Goal: Transaction & Acquisition: Purchase product/service

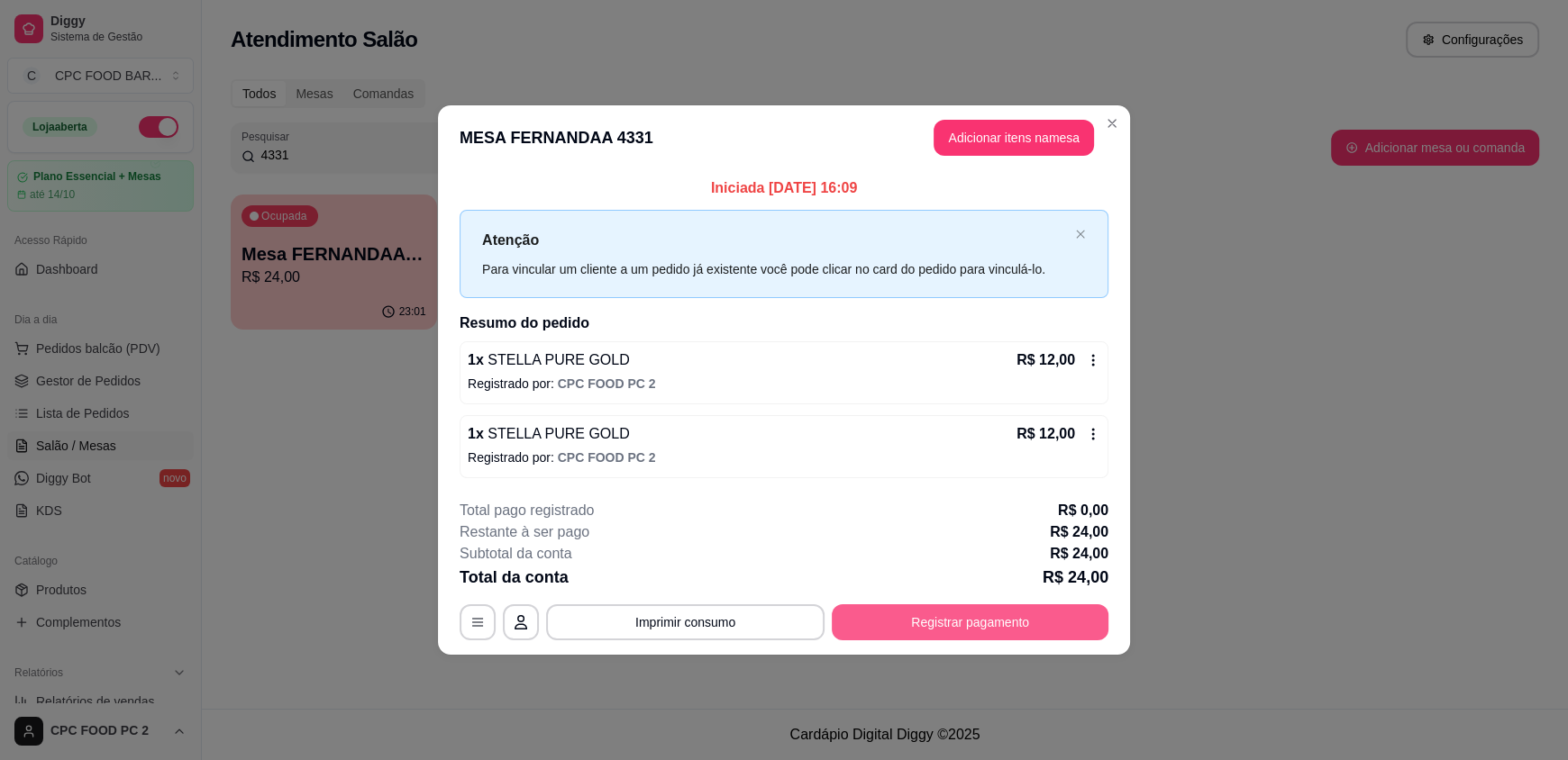
click at [947, 633] on button "Registrar pagamento" at bounding box center [970, 623] width 276 height 36
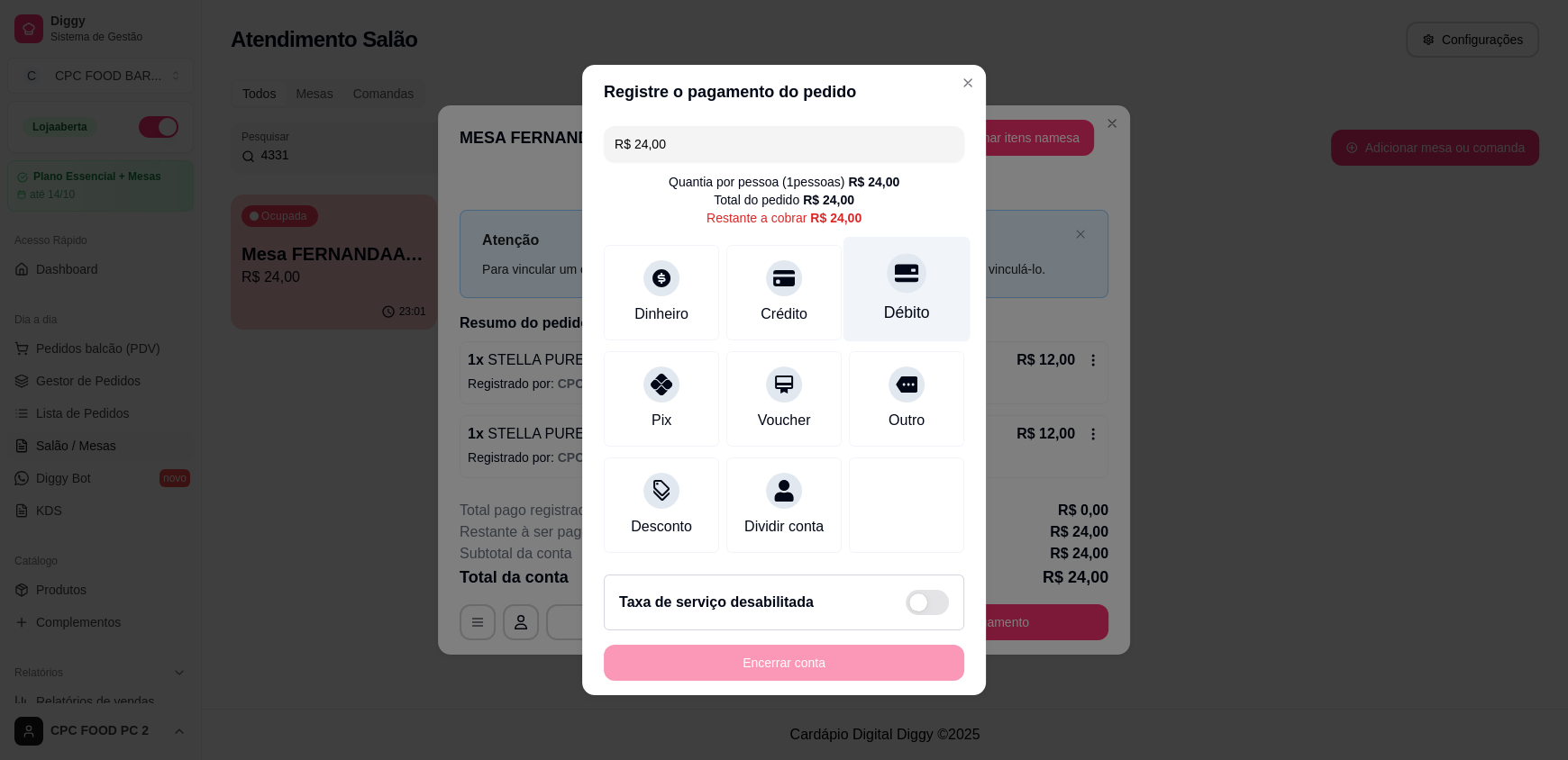
click at [875, 280] on div "Débito" at bounding box center [907, 289] width 127 height 105
type input "R$ 0,00"
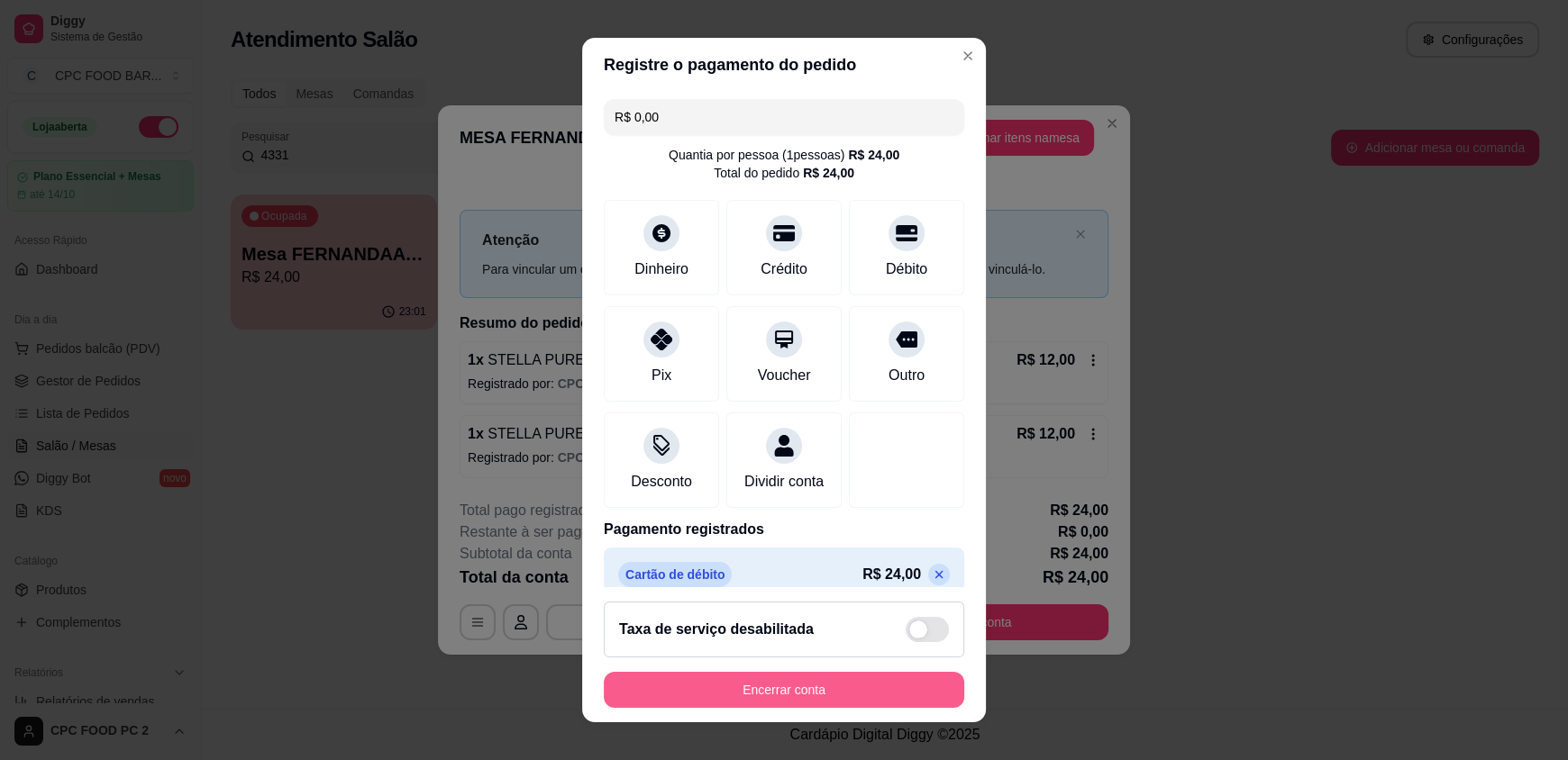
click at [743, 687] on button "Encerrar conta" at bounding box center [784, 690] width 361 height 36
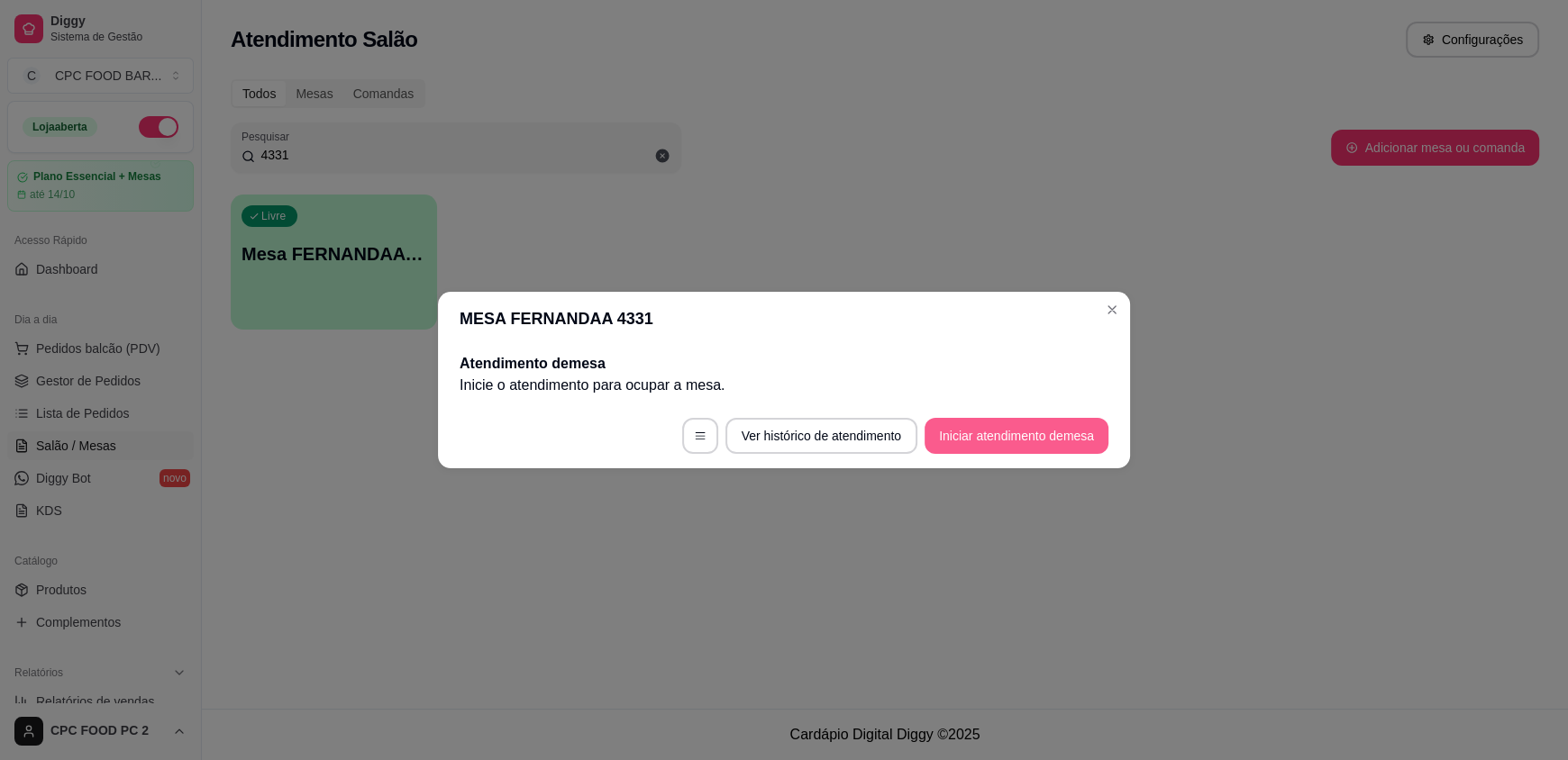
click at [1025, 432] on button "Iniciar atendimento de mesa" at bounding box center [1016, 436] width 184 height 36
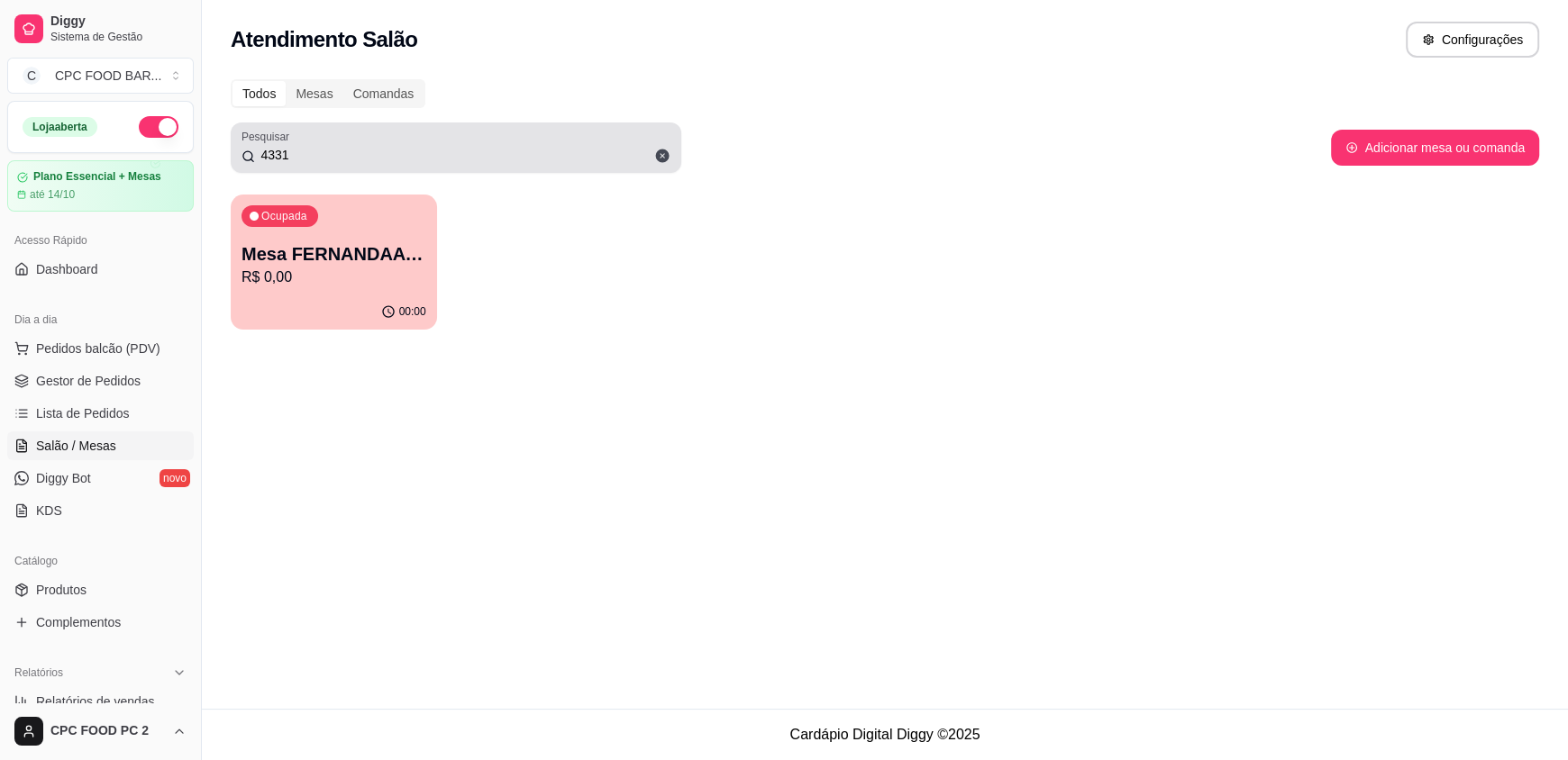
click at [668, 155] on span at bounding box center [662, 155] width 30 height 30
click at [662, 154] on input "4331" at bounding box center [462, 154] width 416 height 18
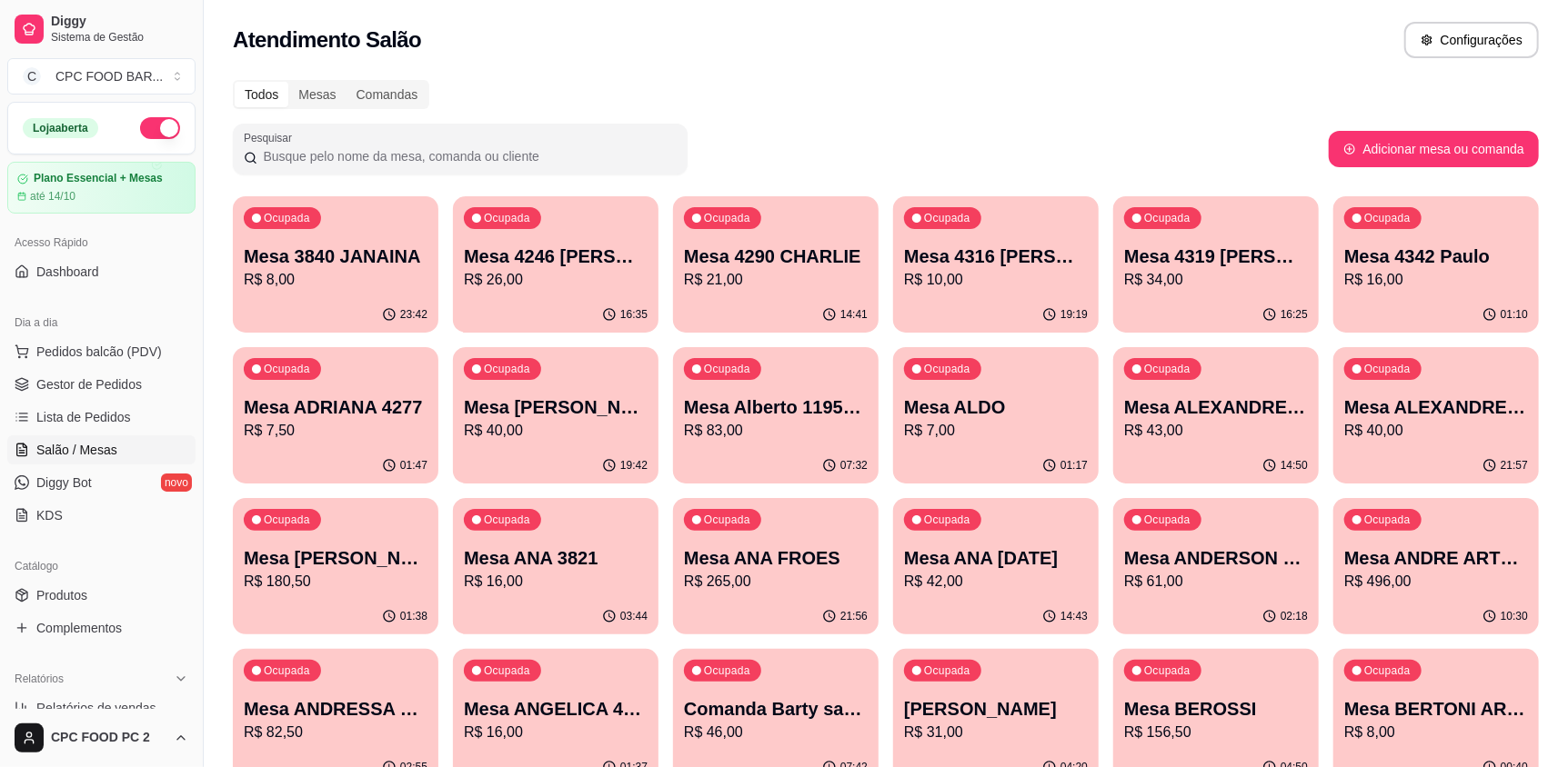
click at [255, 156] on icon at bounding box center [250, 158] width 13 height 14
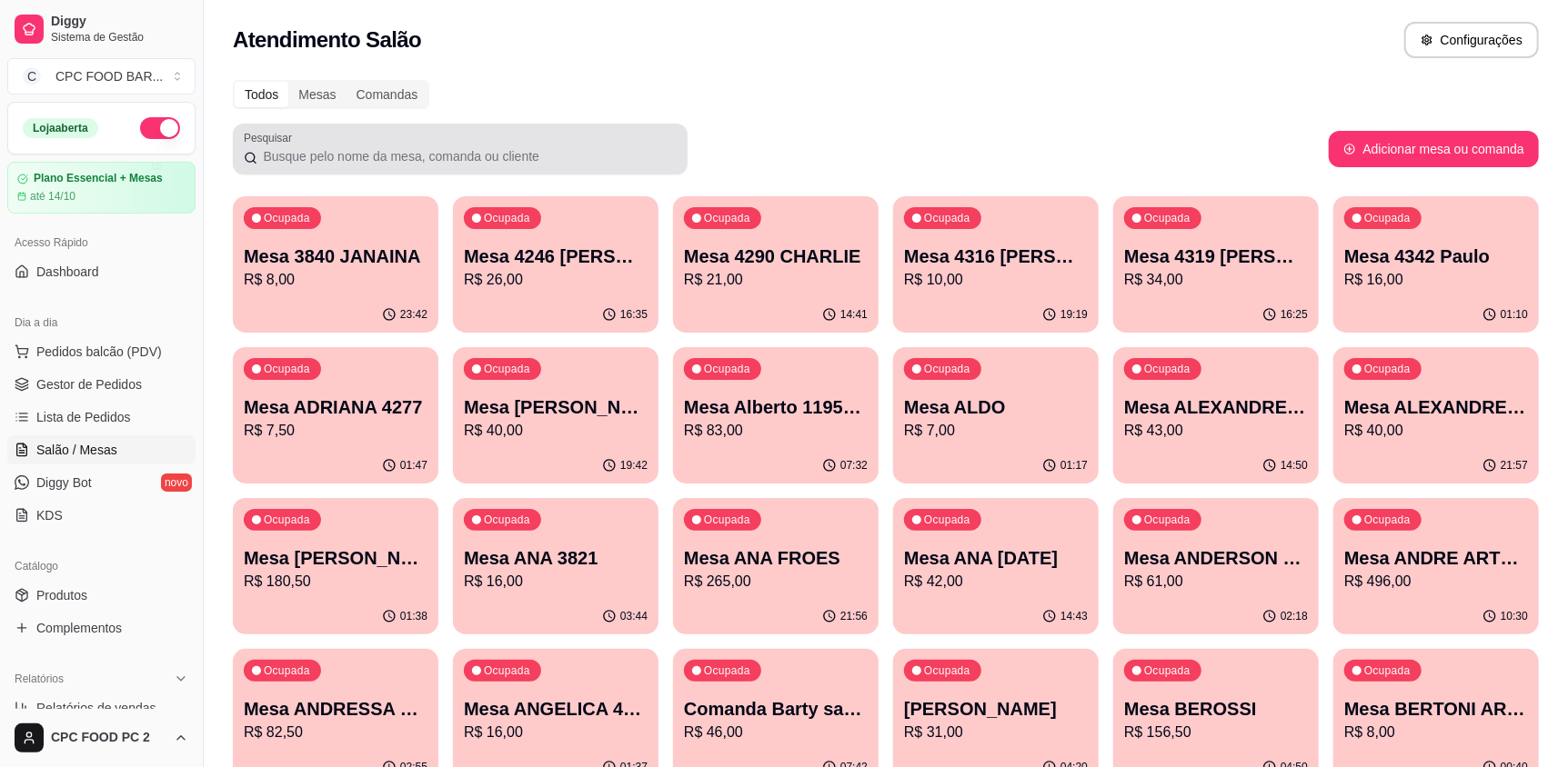
click at [259, 156] on input "Pesquisar" at bounding box center [466, 156] width 419 height 18
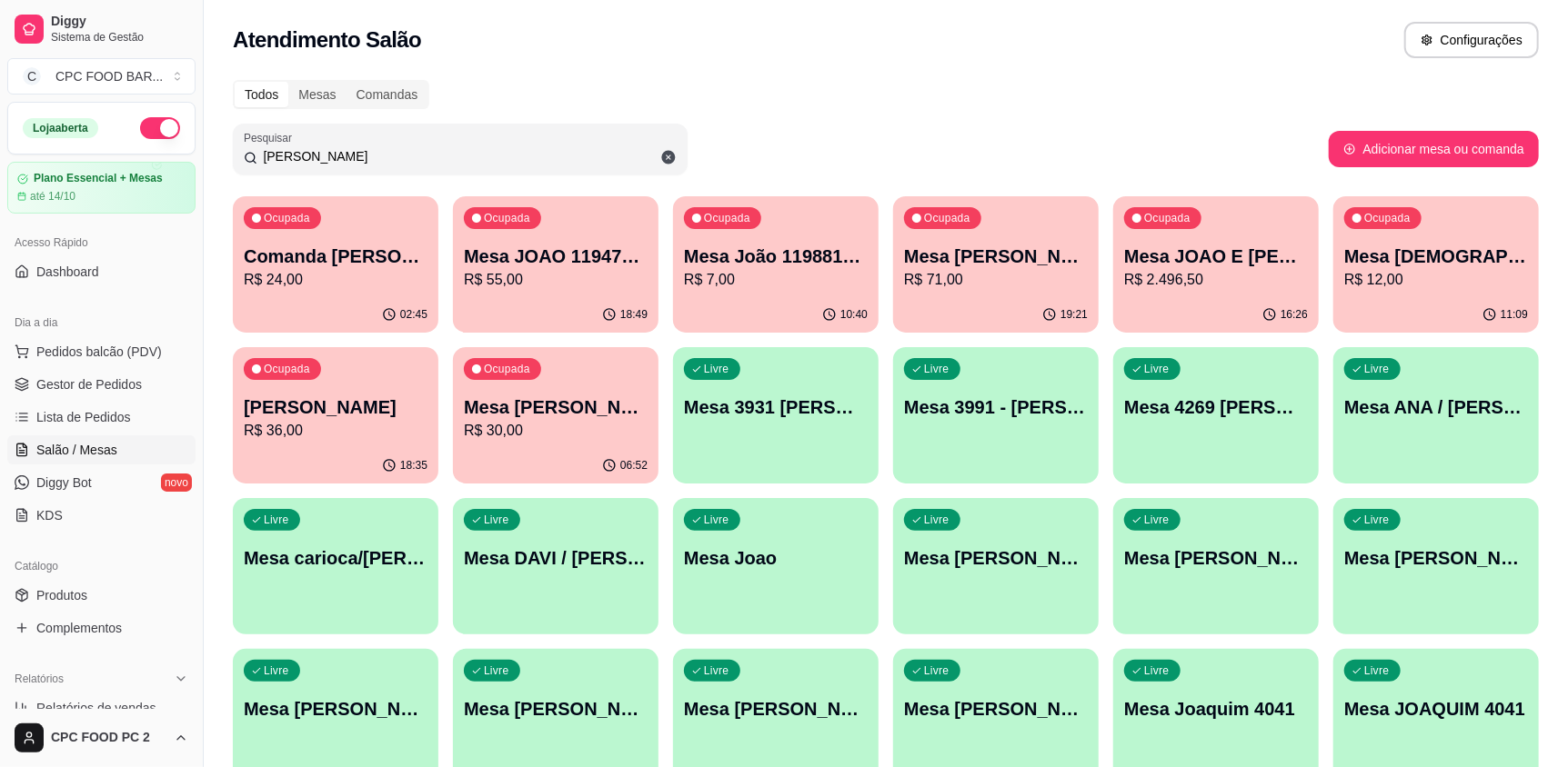
type input "[PERSON_NAME]"
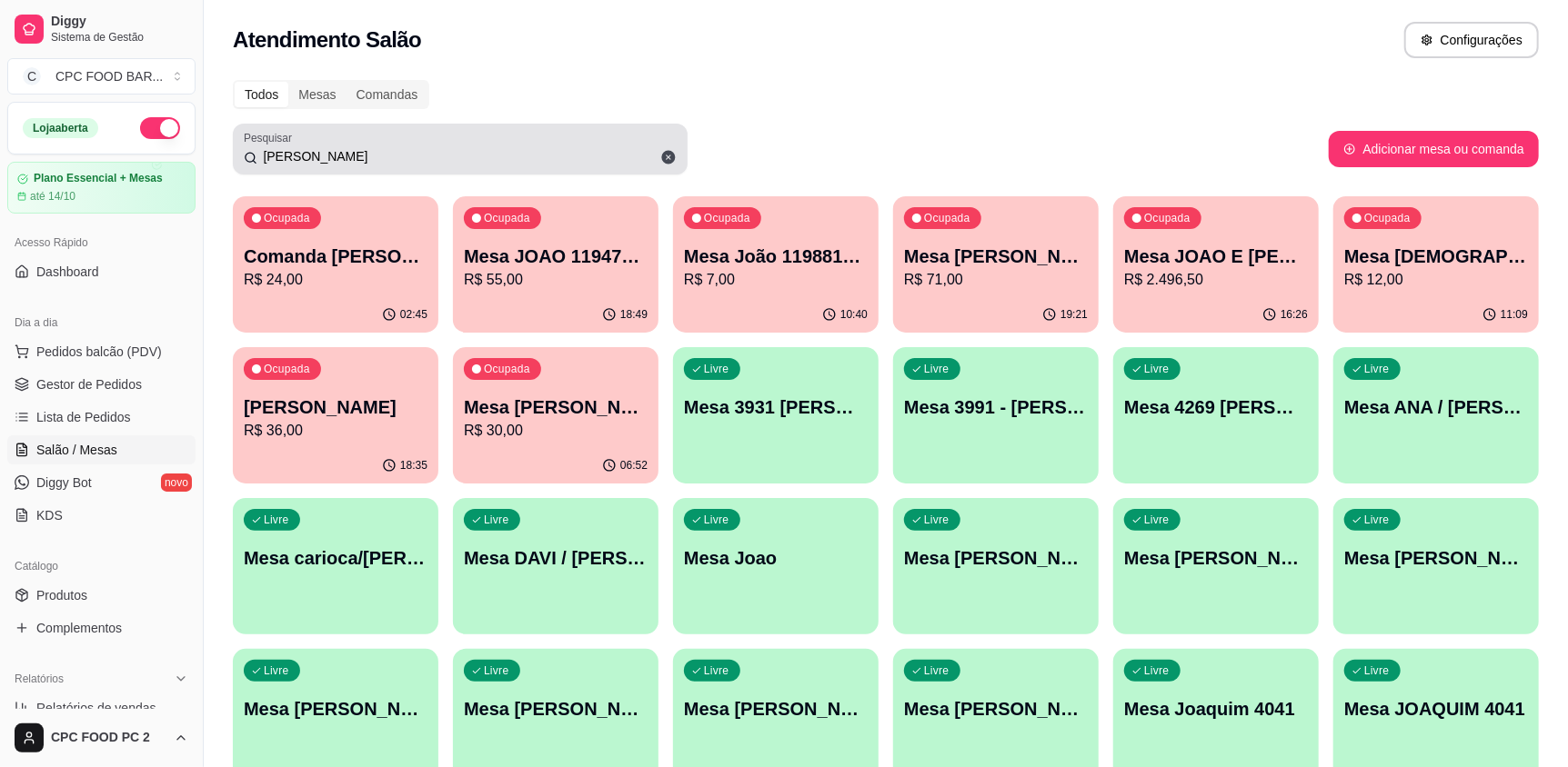
click at [298, 167] on div "Pesquisar [PERSON_NAME]" at bounding box center [461, 148] width 455 height 51
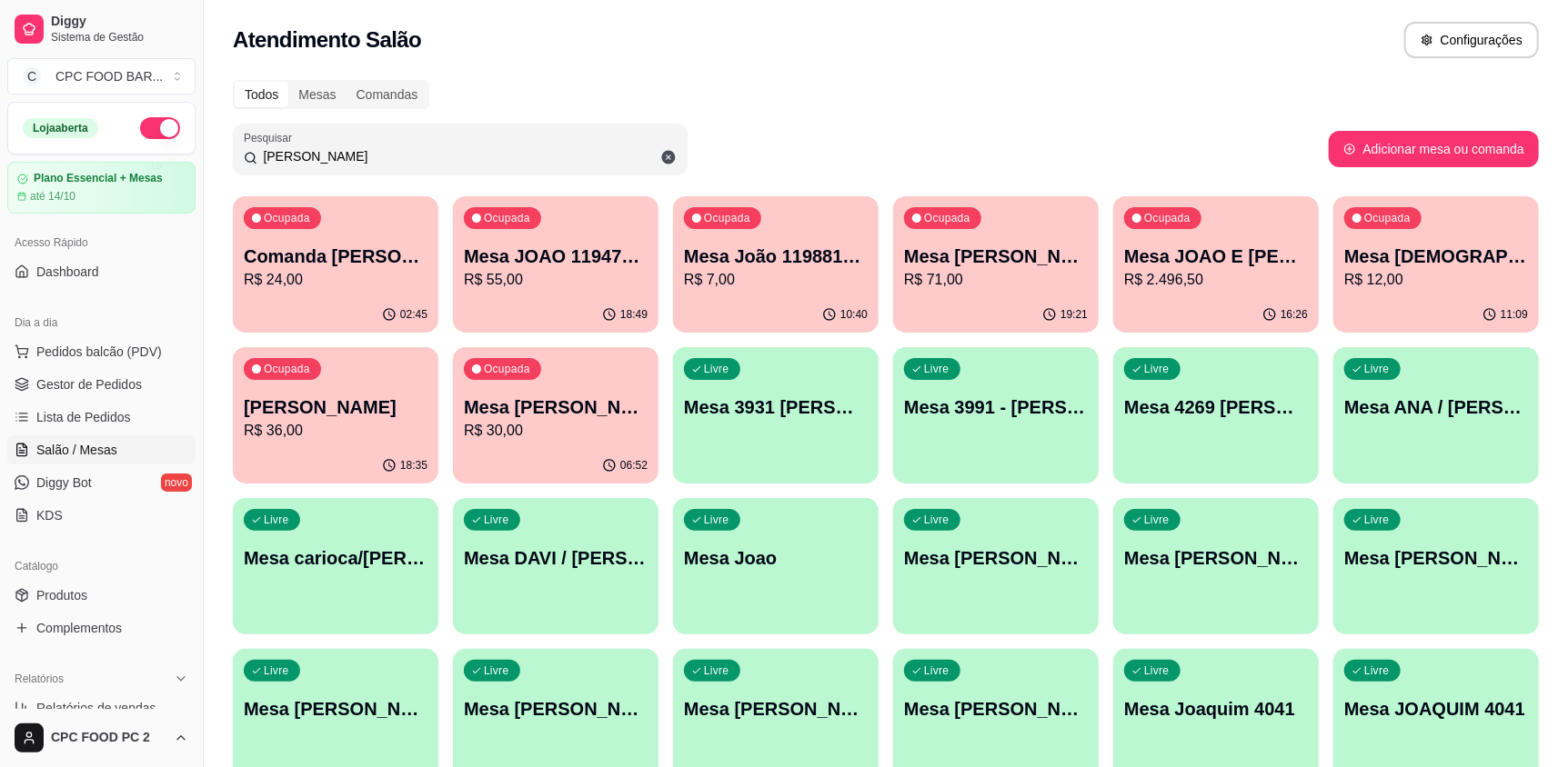
click at [1223, 285] on p "R$ 2.496,50" at bounding box center [1215, 280] width 183 height 22
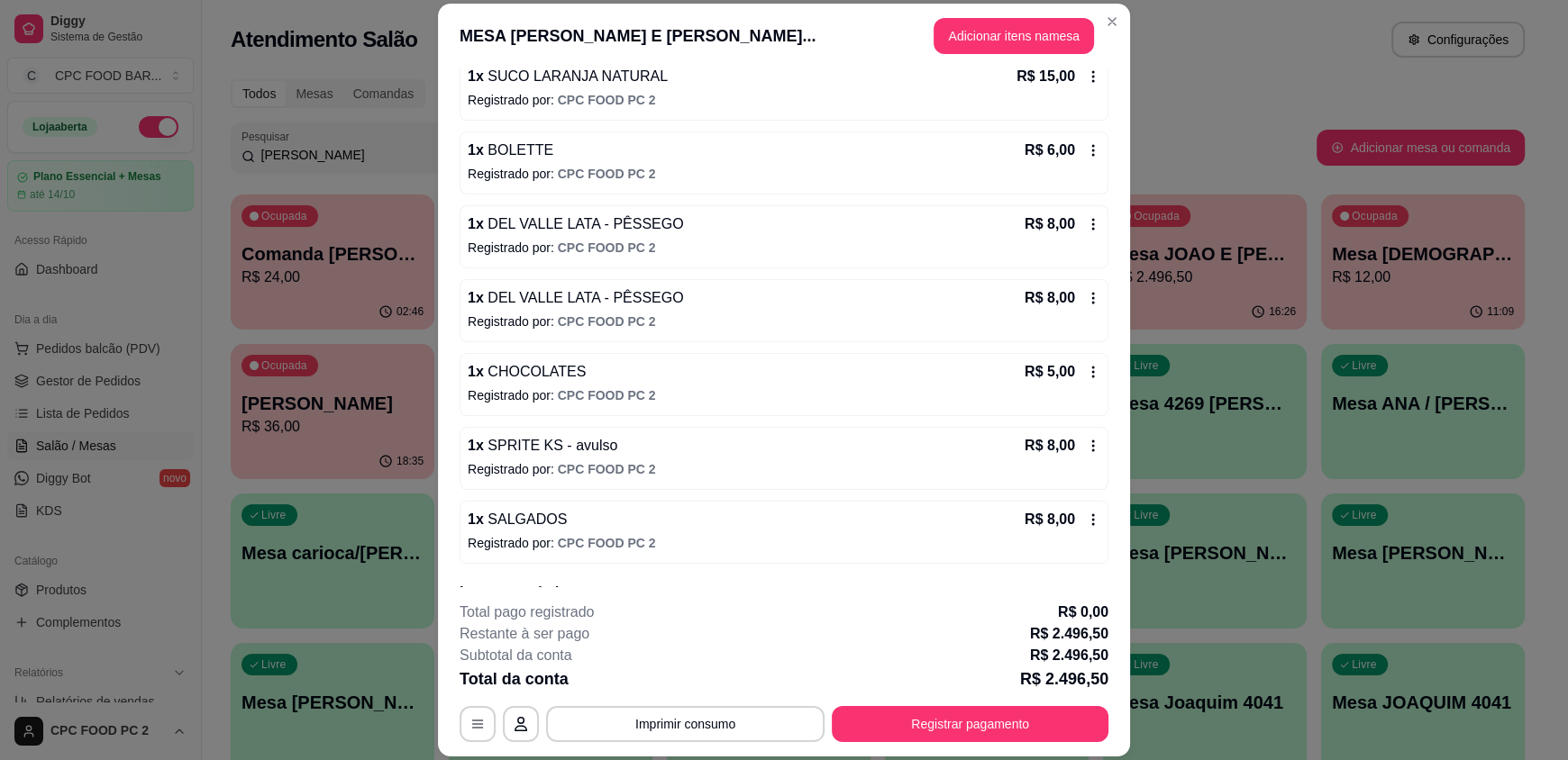
scroll to position [13402, 0]
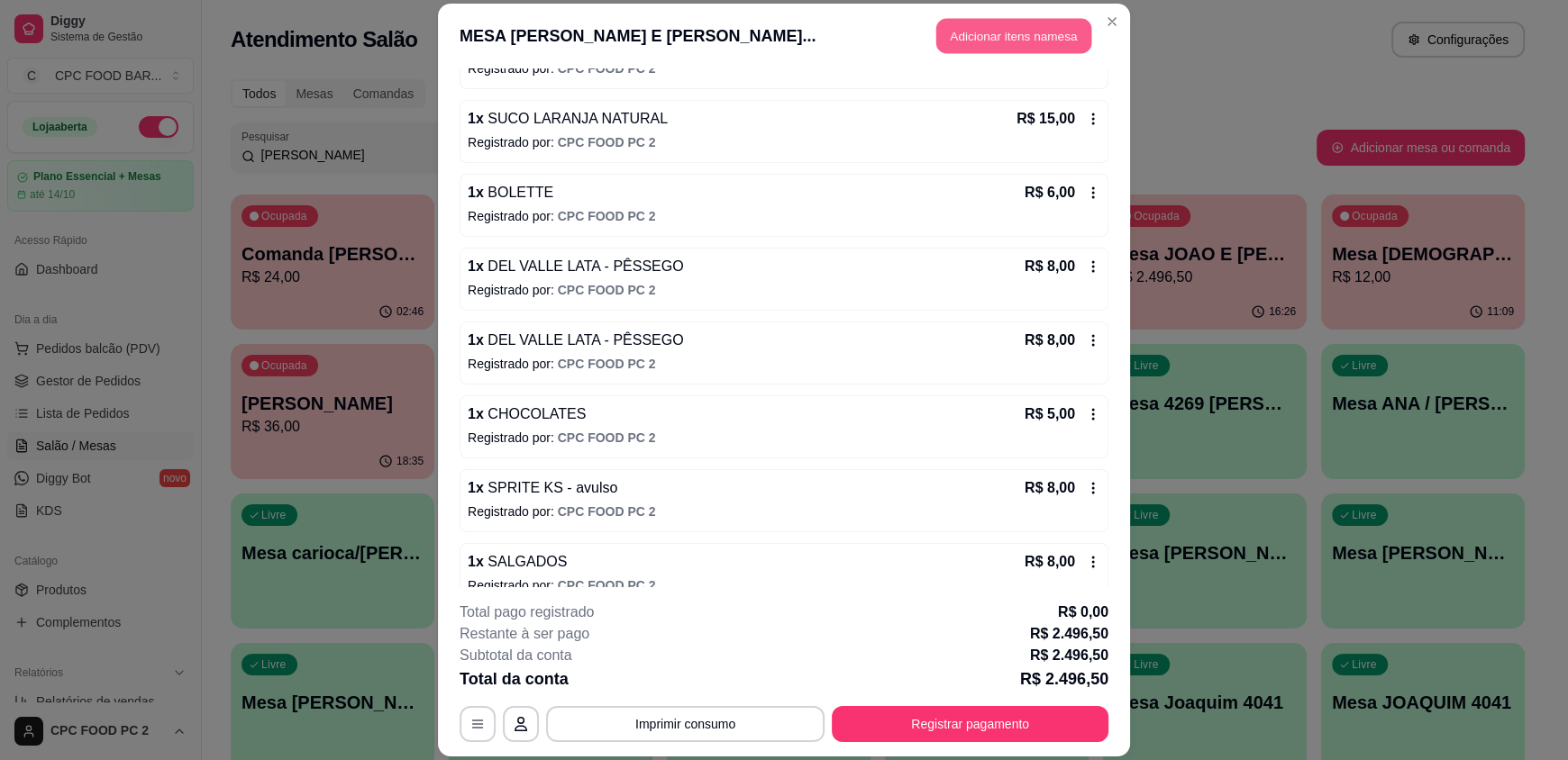
click at [966, 42] on button "Adicionar itens na mesa" at bounding box center [1014, 36] width 155 height 35
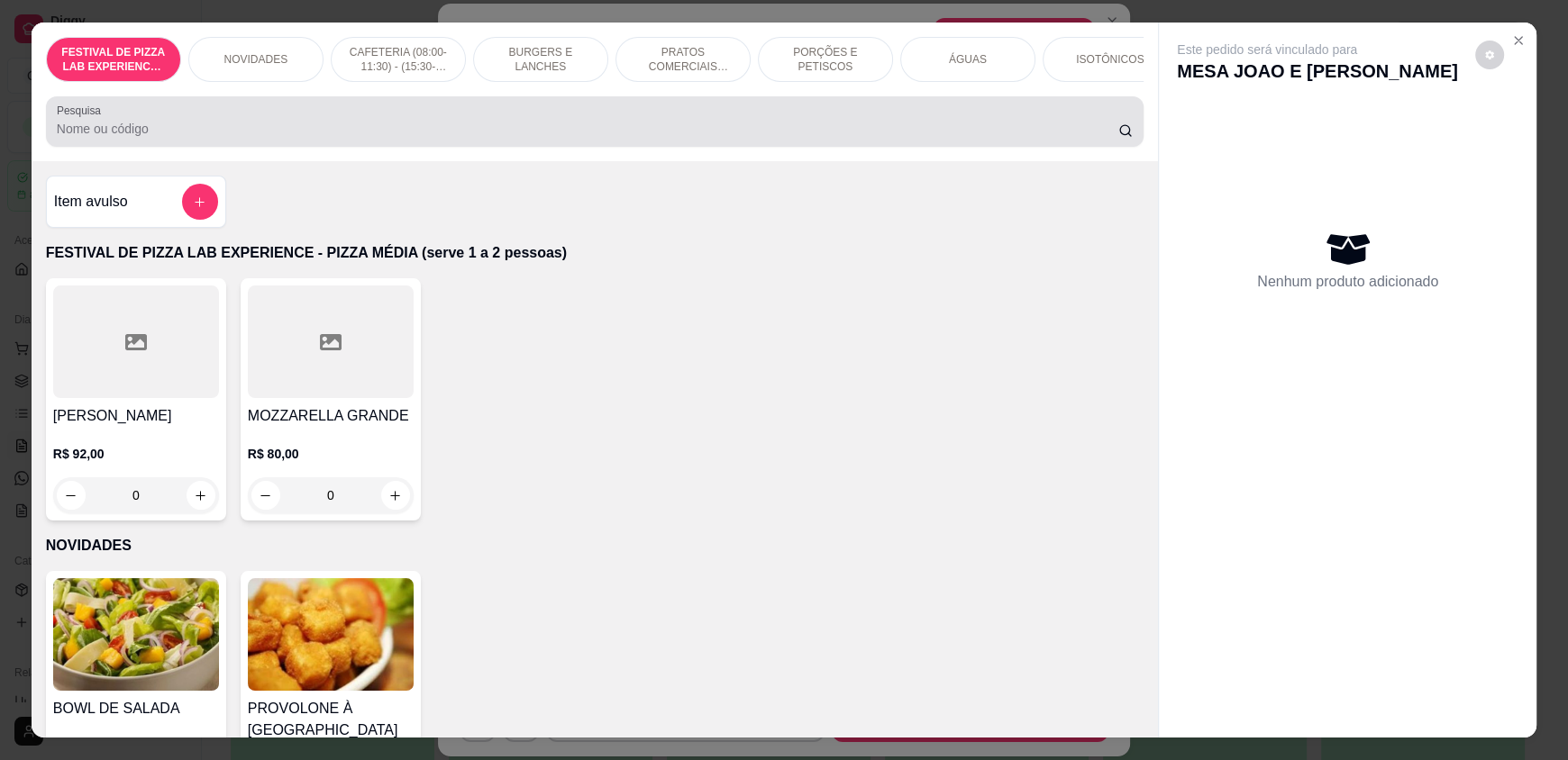
click at [407, 125] on div at bounding box center [595, 121] width 1076 height 36
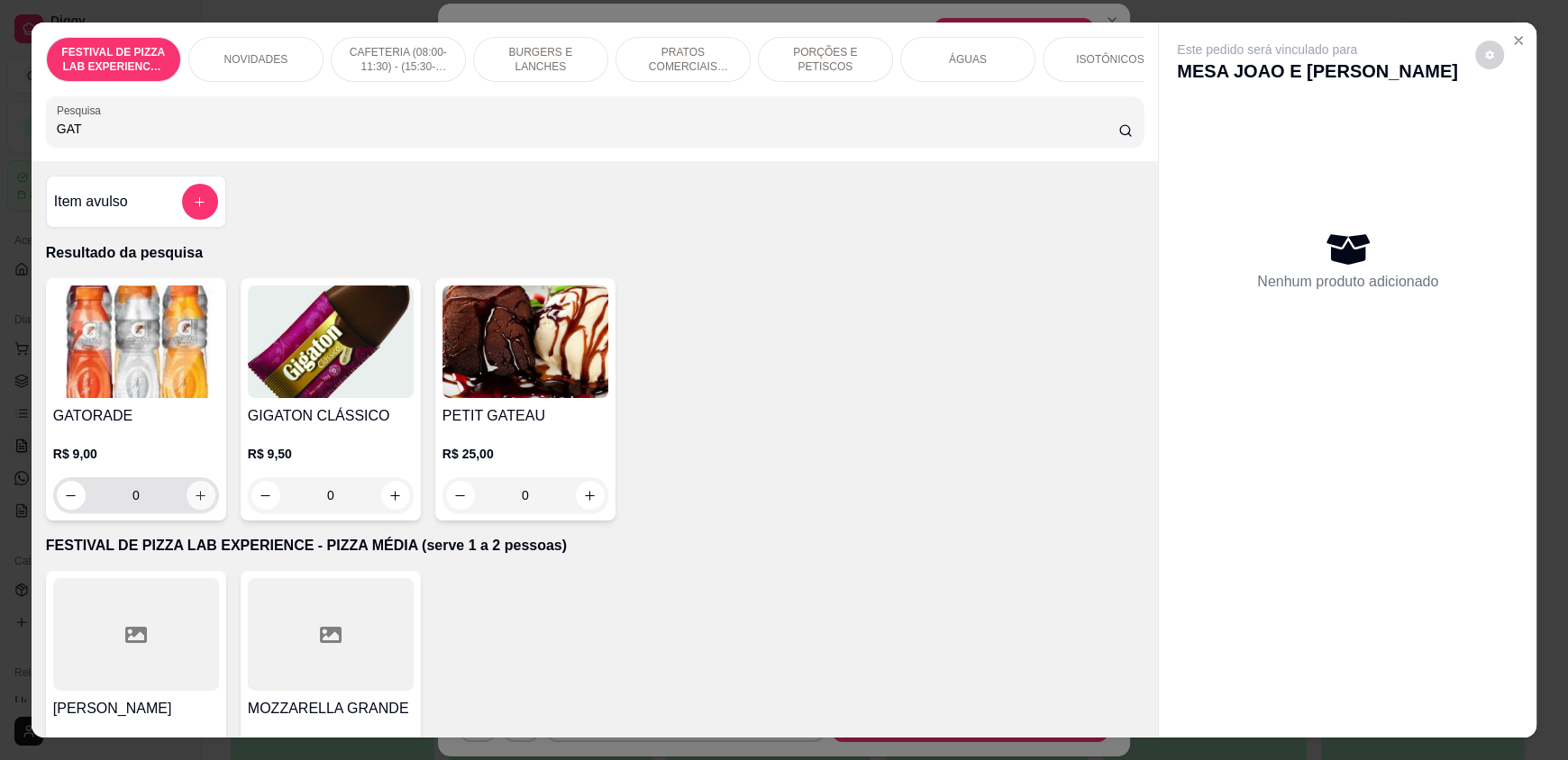
type input "GAT"
click at [187, 509] on button "increase-product-quantity" at bounding box center [201, 495] width 28 height 28
type input "1"
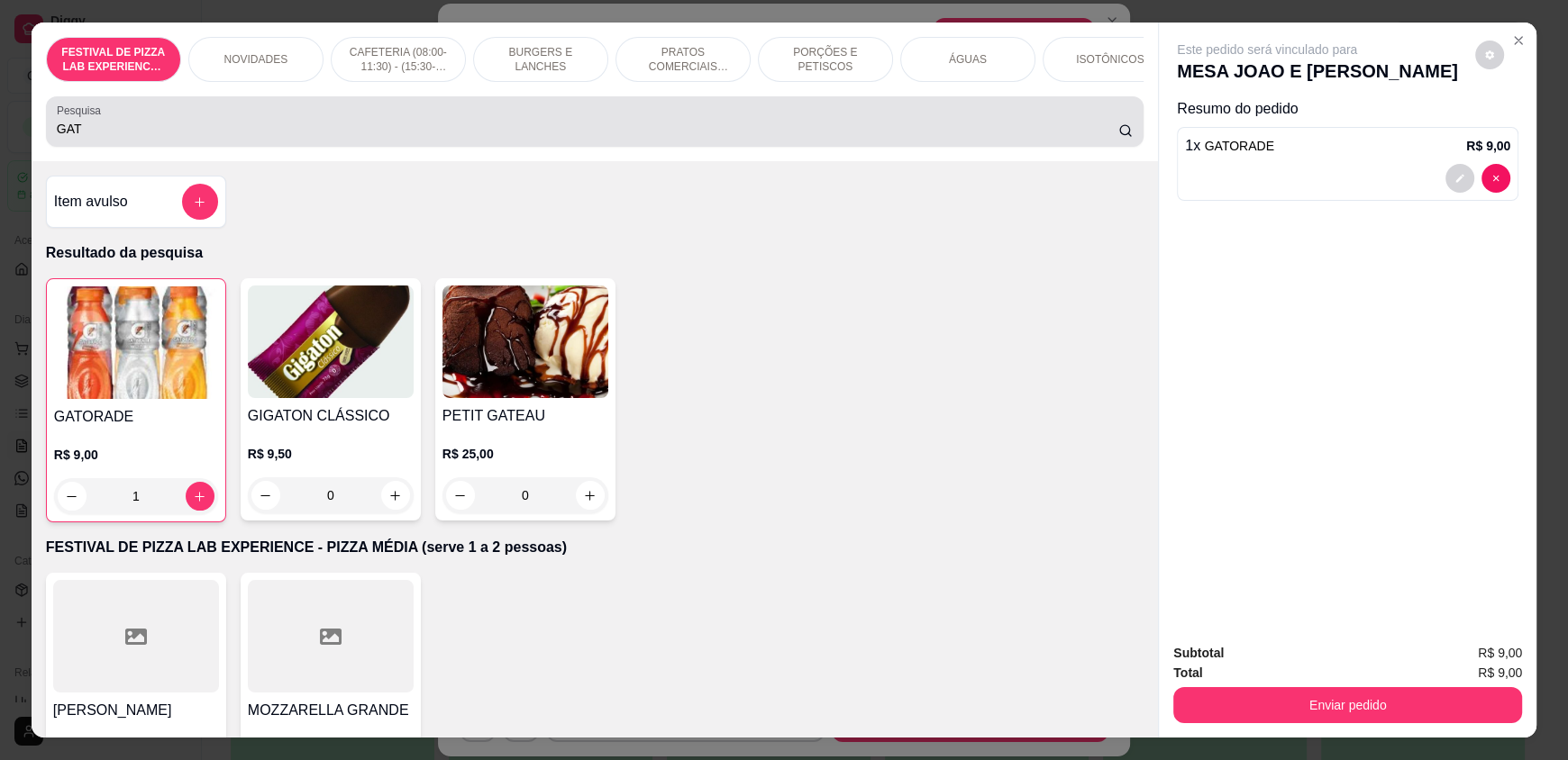
drag, startPoint x: 130, startPoint y: 132, endPoint x: 127, endPoint y: 146, distance: 14.3
click at [127, 139] on div "GAT" at bounding box center [595, 121] width 1076 height 36
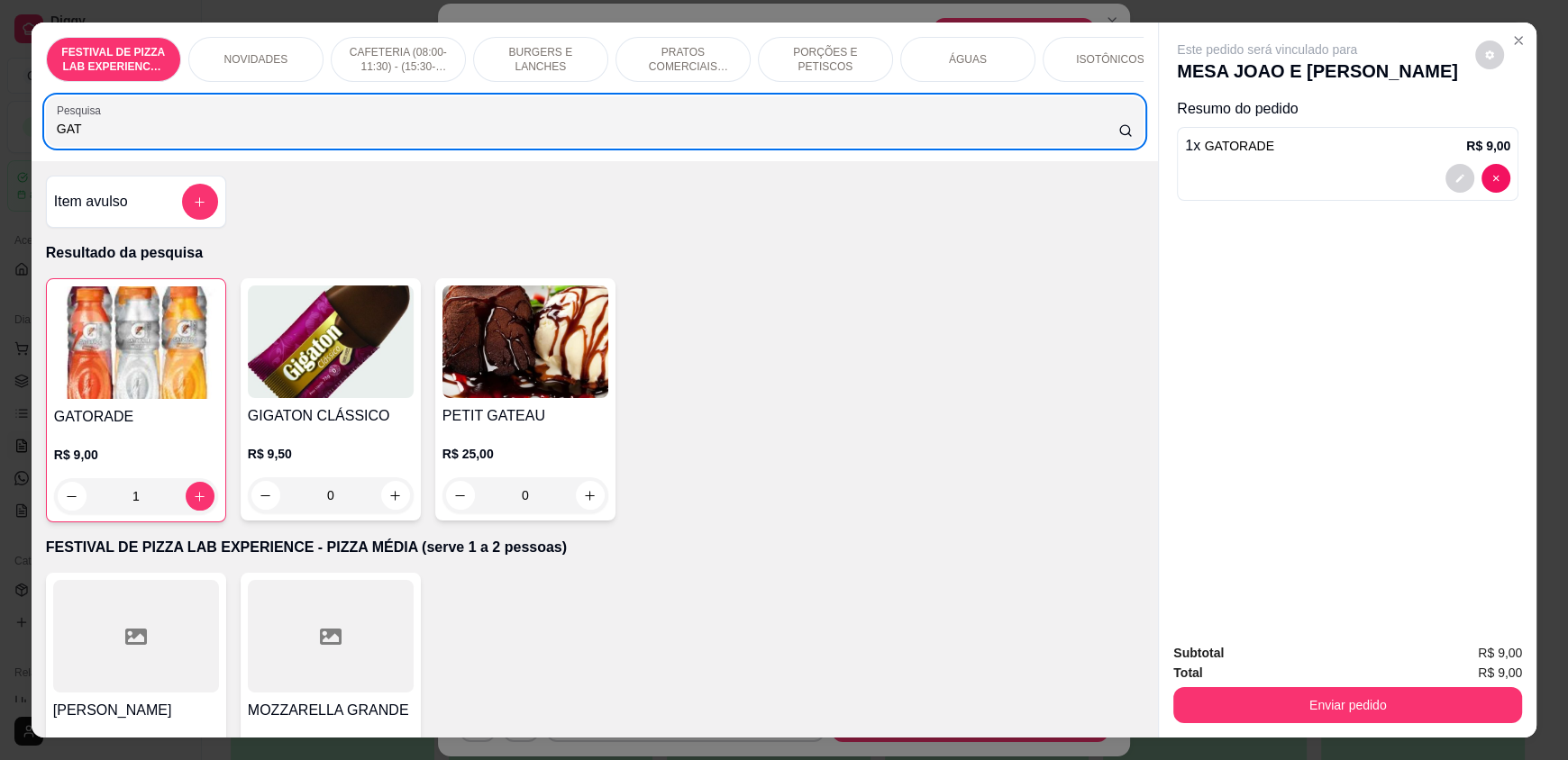
click at [127, 138] on input "GAT" at bounding box center [588, 129] width 1062 height 18
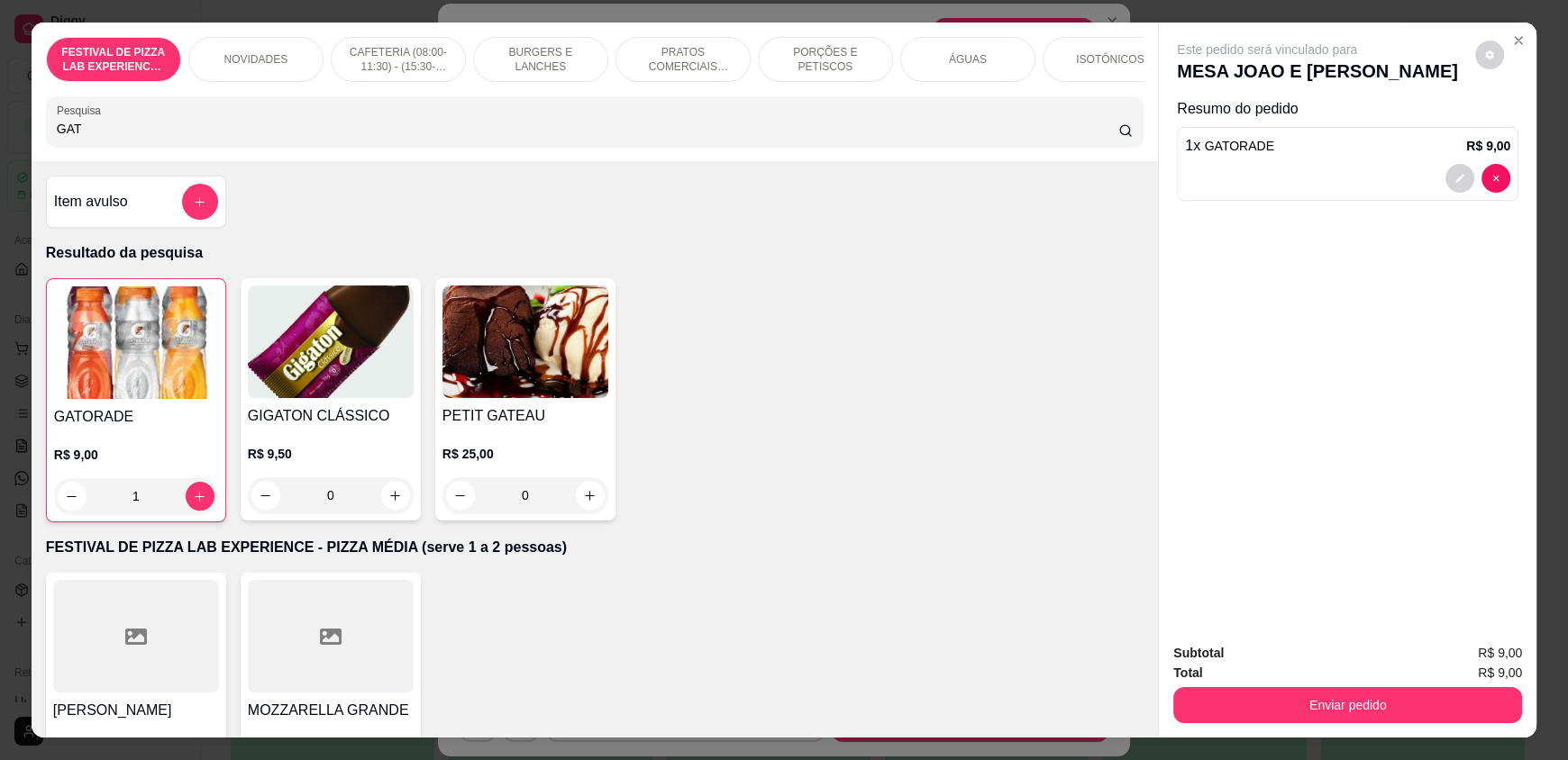
click at [127, 138] on input "GAT" at bounding box center [588, 129] width 1062 height 18
click at [900, 64] on div "ÁGUAS" at bounding box center [968, 60] width 135 height 45
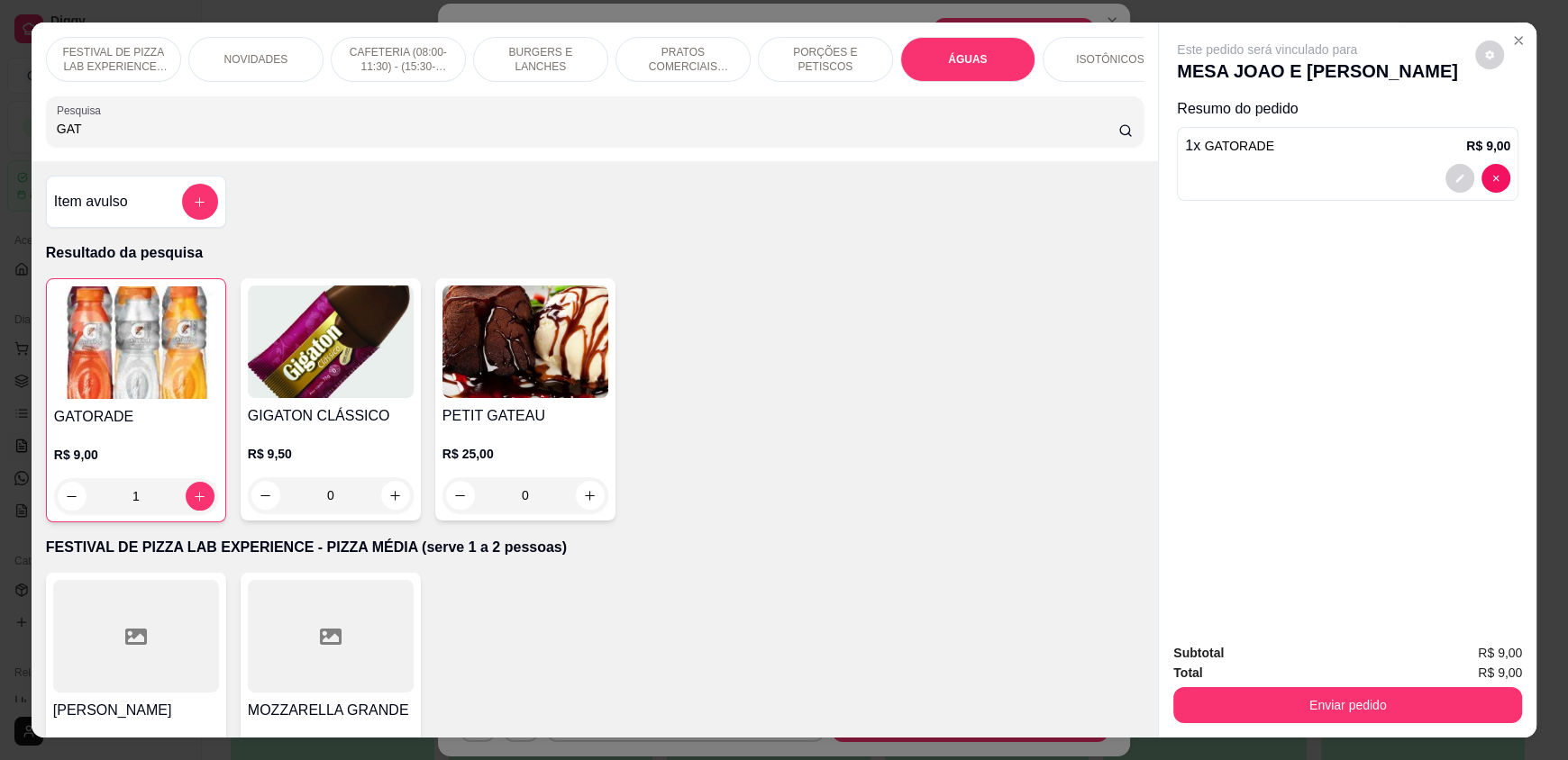
scroll to position [34, 0]
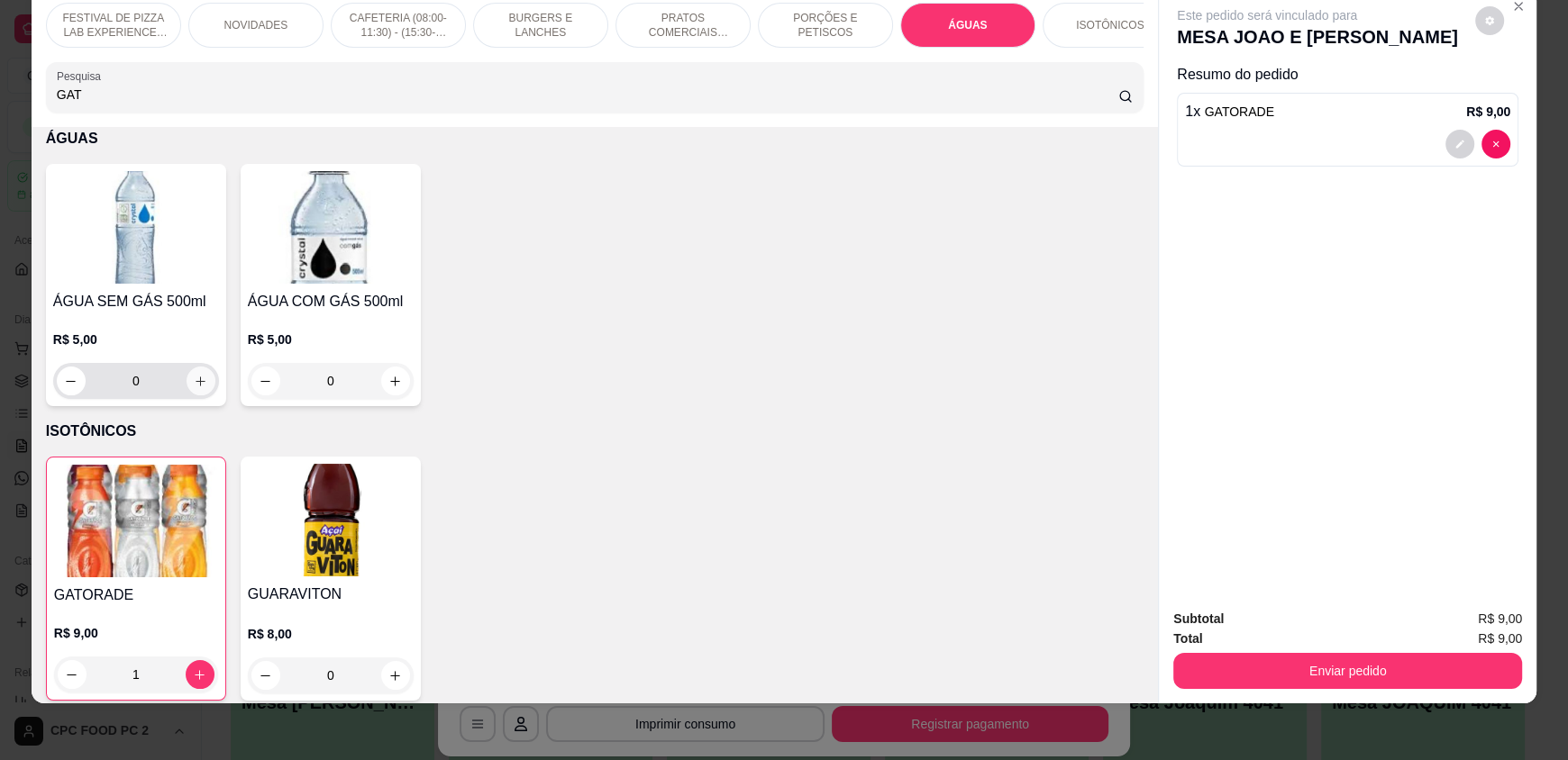
click at [194, 387] on icon "increase-product-quantity" at bounding box center [201, 381] width 13 height 13
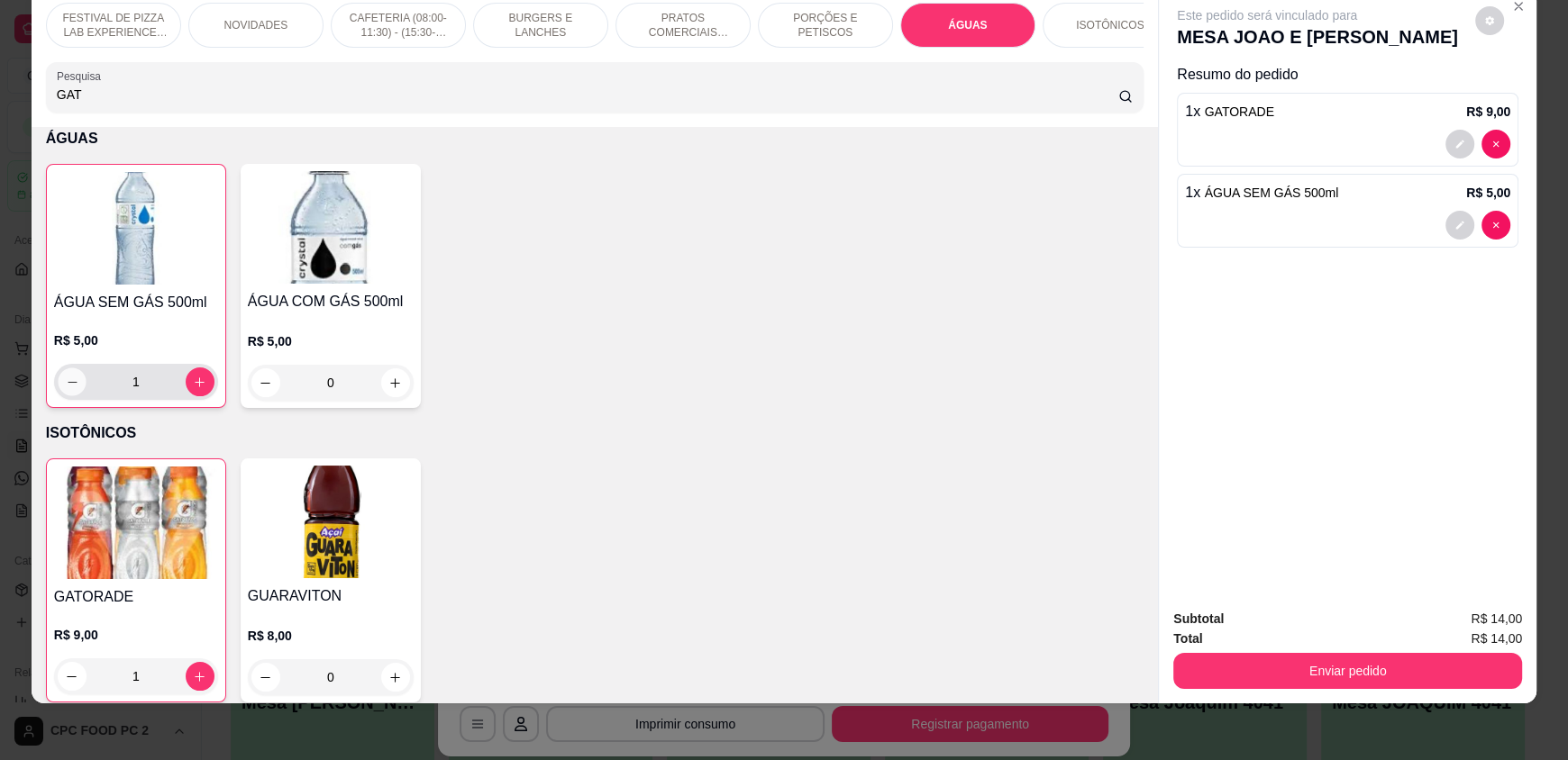
click at [58, 393] on button "decrease-product-quantity" at bounding box center [71, 381] width 27 height 27
type input "0"
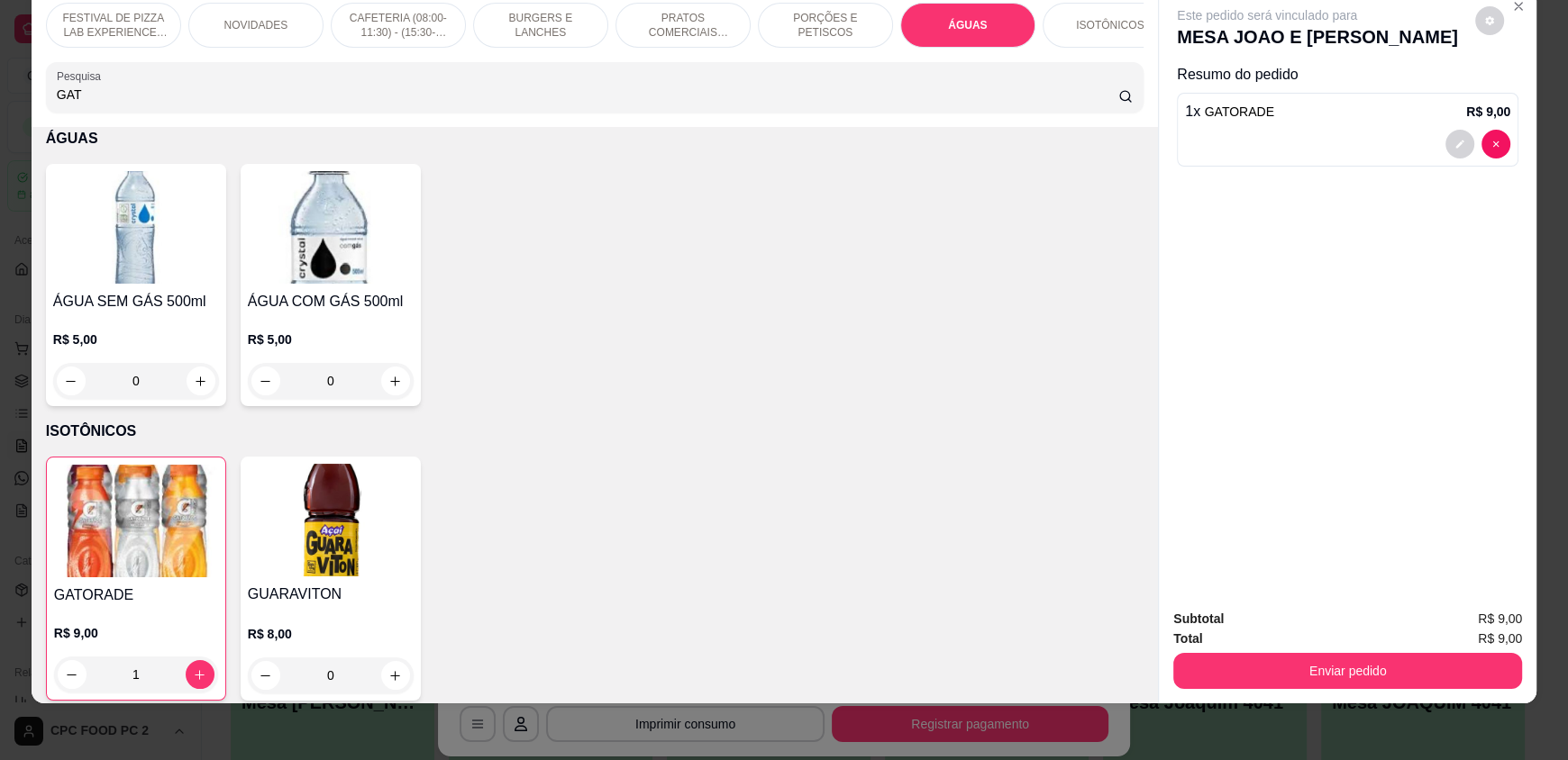
click at [90, 103] on input "GAT" at bounding box center [588, 94] width 1062 height 18
click at [89, 103] on input "GAT" at bounding box center [588, 94] width 1062 height 18
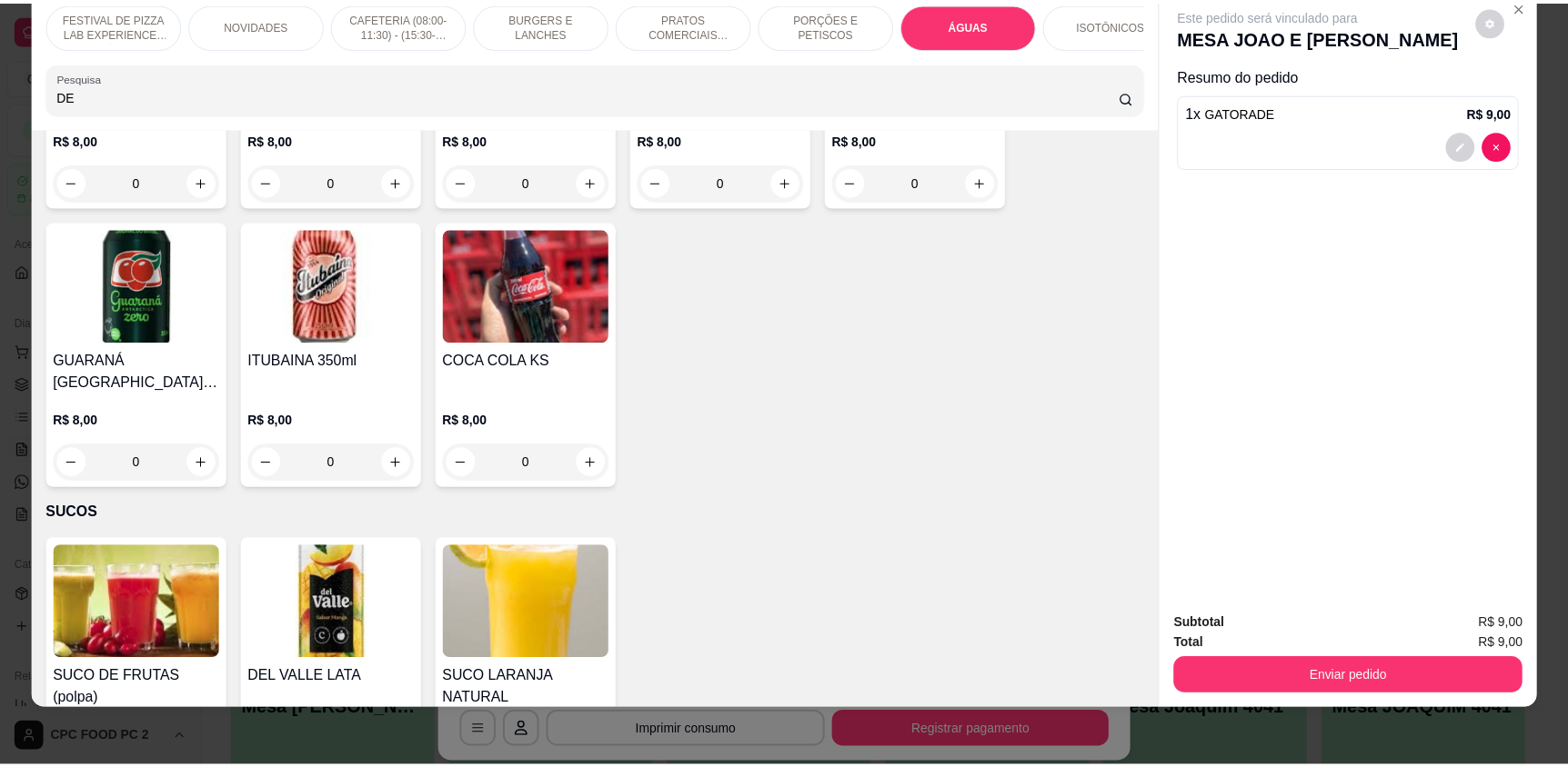
scroll to position [5618, 0]
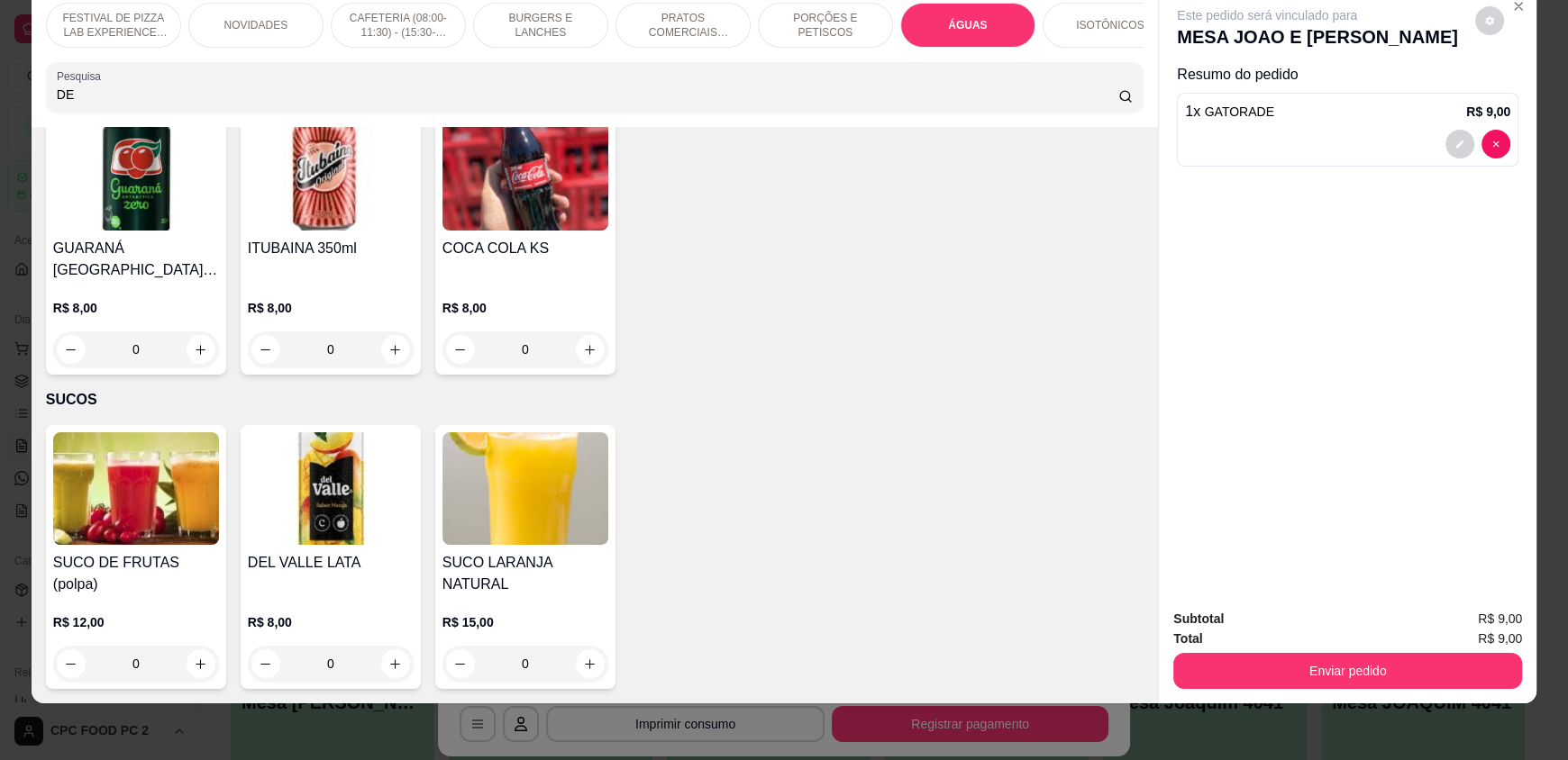
type input "DE"
click at [395, 645] on div "0" at bounding box center [330, 663] width 166 height 36
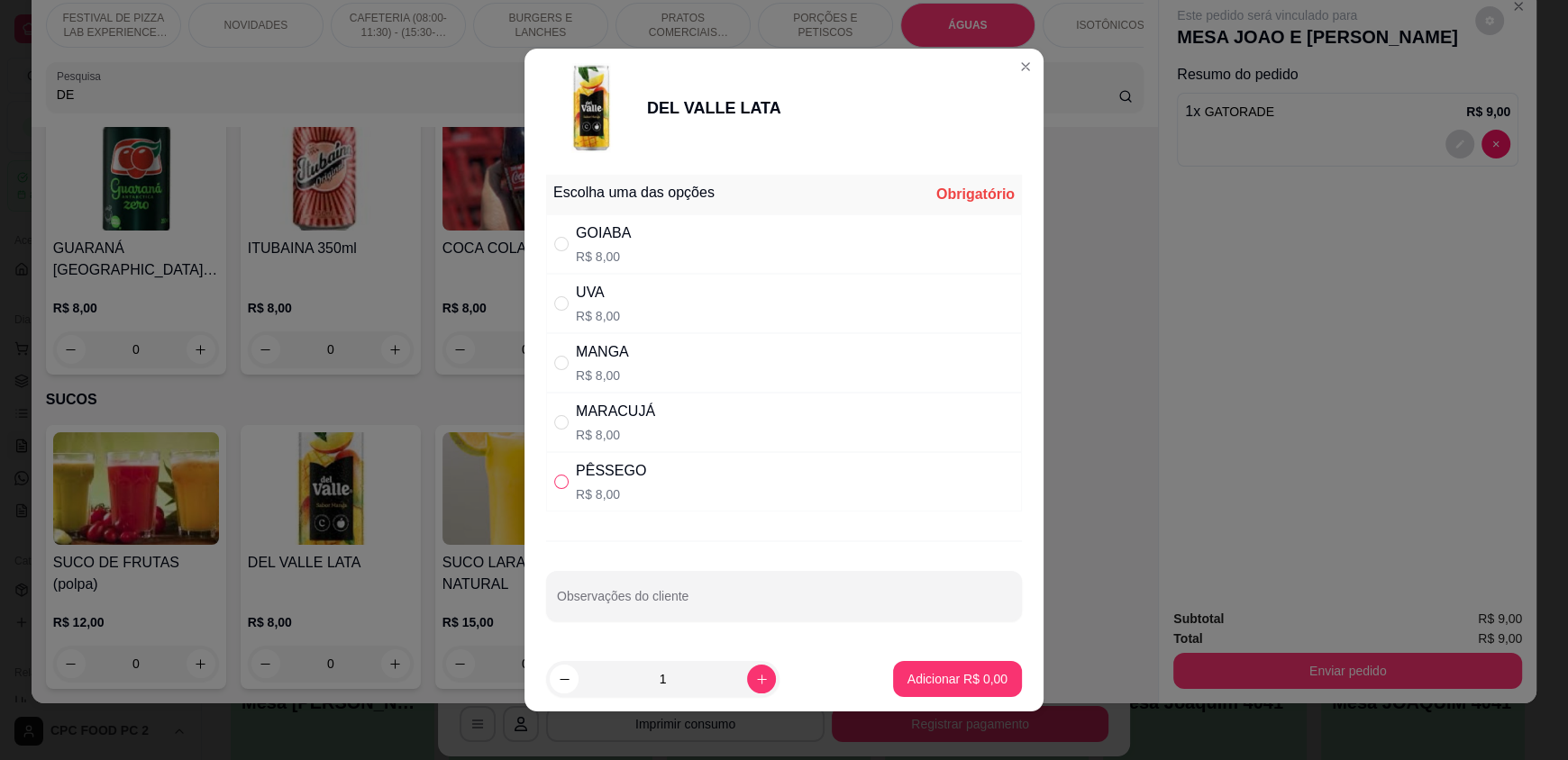
click at [557, 484] on input "" at bounding box center [561, 481] width 14 height 14
radio input "true"
click at [947, 688] on button "Adicionar R$ 8,00" at bounding box center [957, 679] width 129 height 36
type input "1"
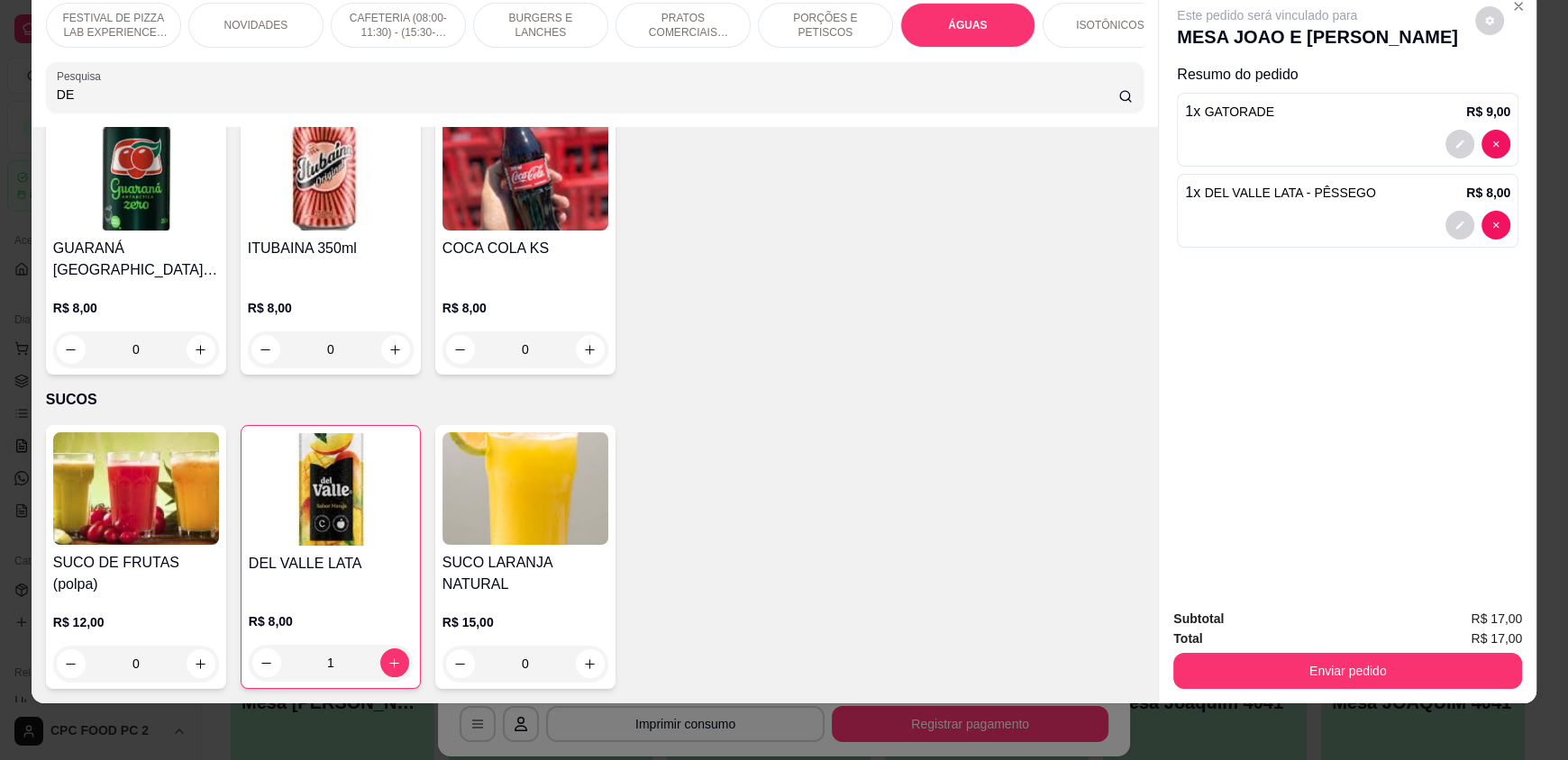
click at [1272, 692] on div "Subtotal R$ 17,00 Total R$ 17,00 Enviar pedido" at bounding box center [1347, 648] width 378 height 109
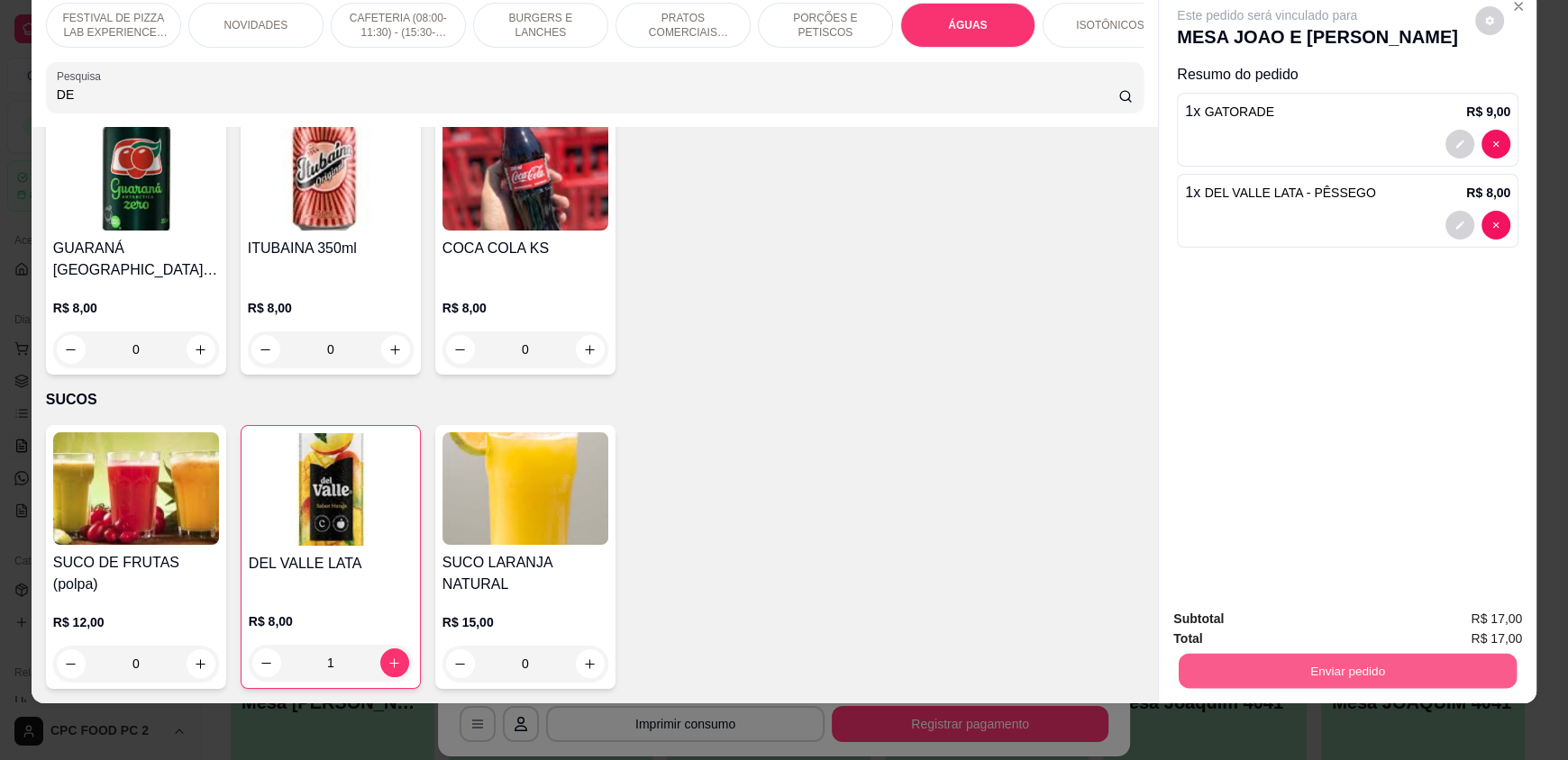
click at [1256, 667] on button "Enviar pedido" at bounding box center [1347, 670] width 338 height 35
click at [1255, 630] on button "Não registrar e enviar pedido" at bounding box center [1288, 625] width 182 height 33
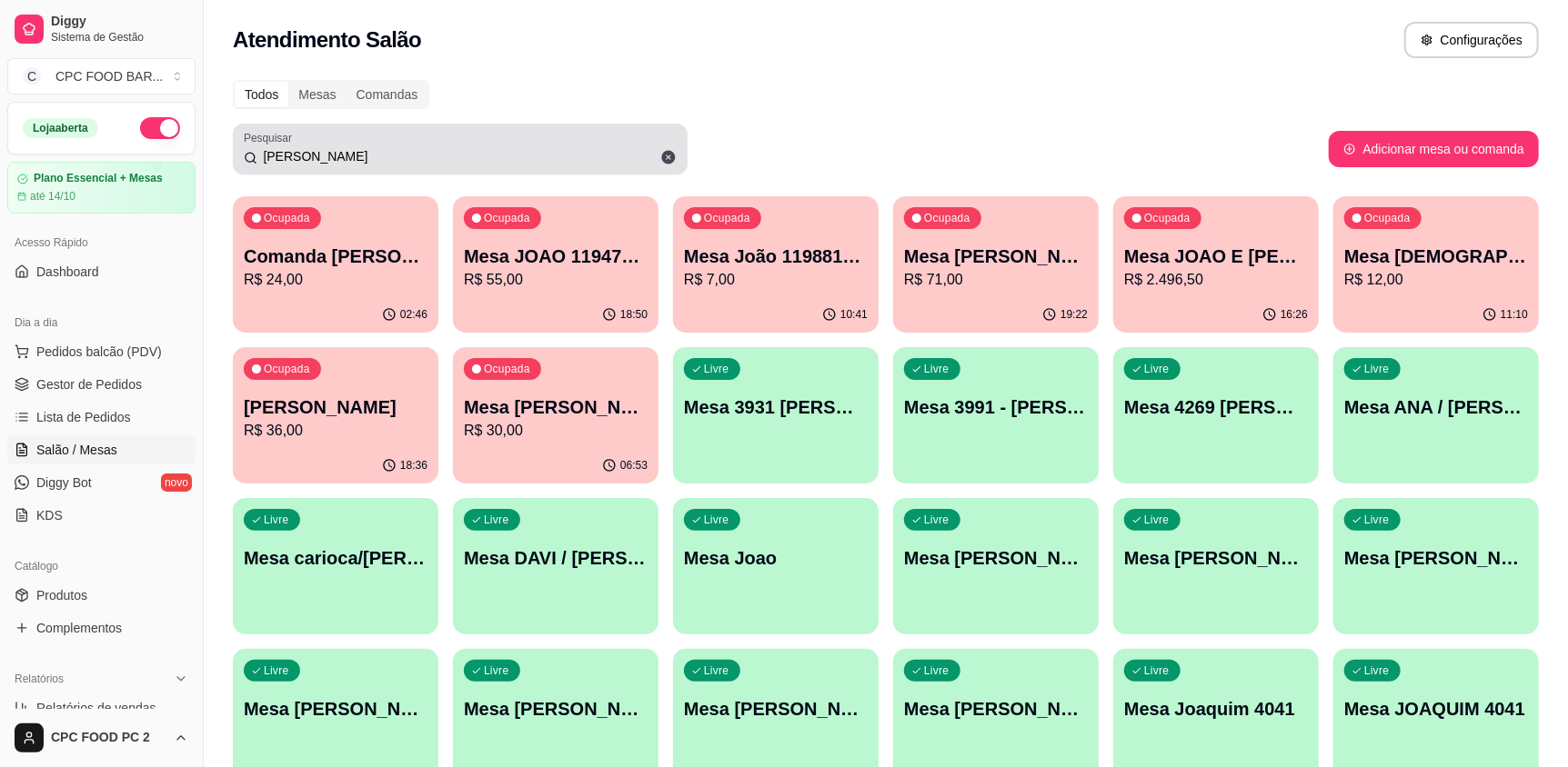
click at [676, 155] on icon at bounding box center [668, 157] width 16 height 16
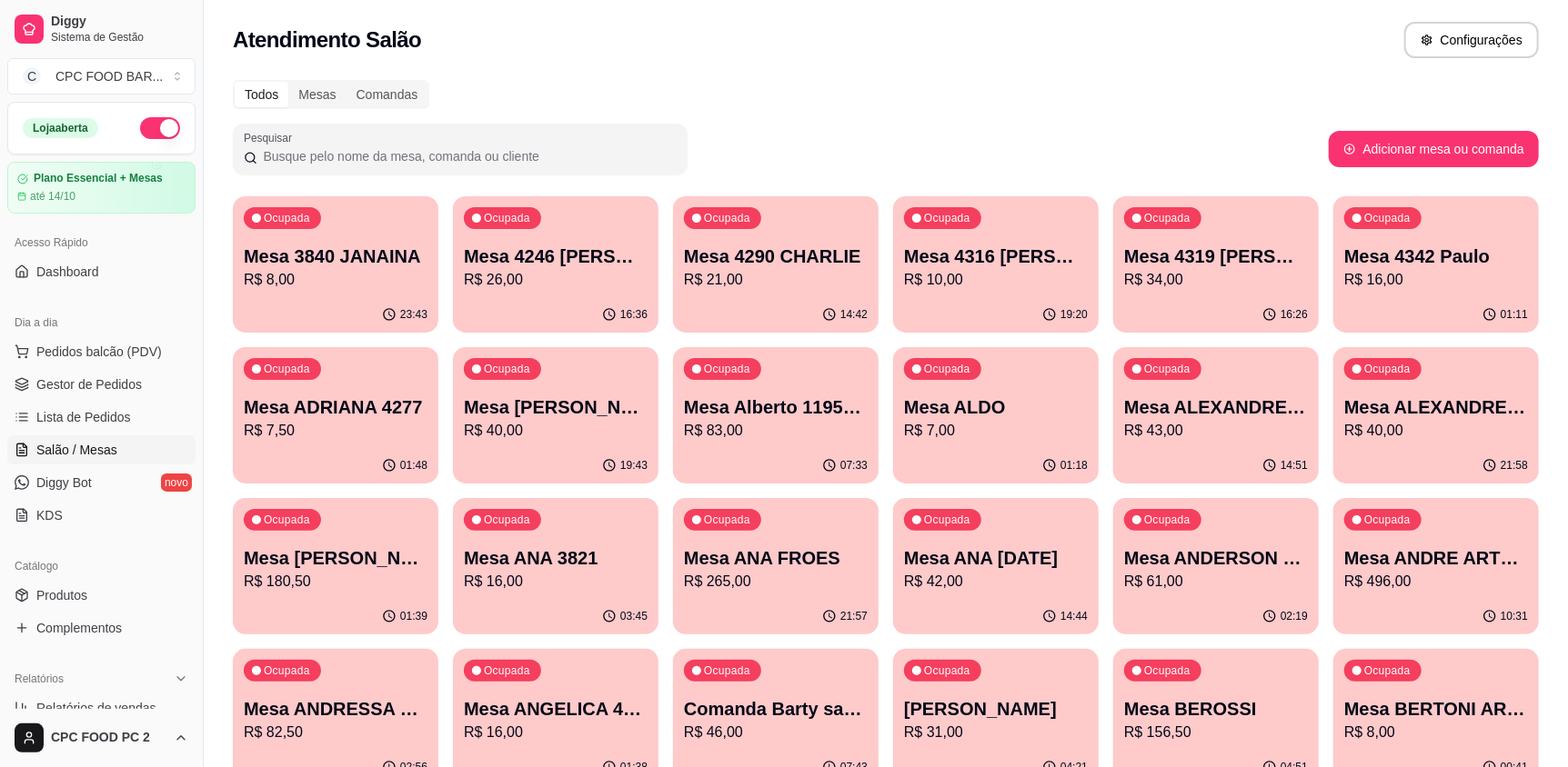
click at [672, 159] on input "Pesquisar" at bounding box center [466, 156] width 419 height 18
